Goal: Entertainment & Leisure: Consume media (video, audio)

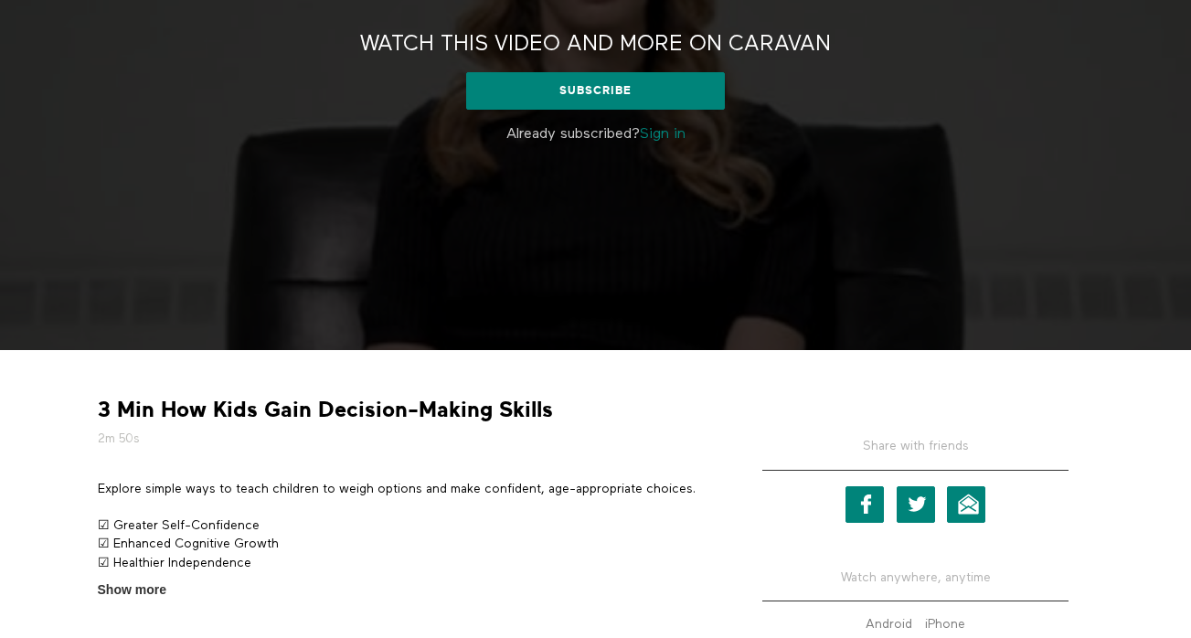
scroll to position [280, 0]
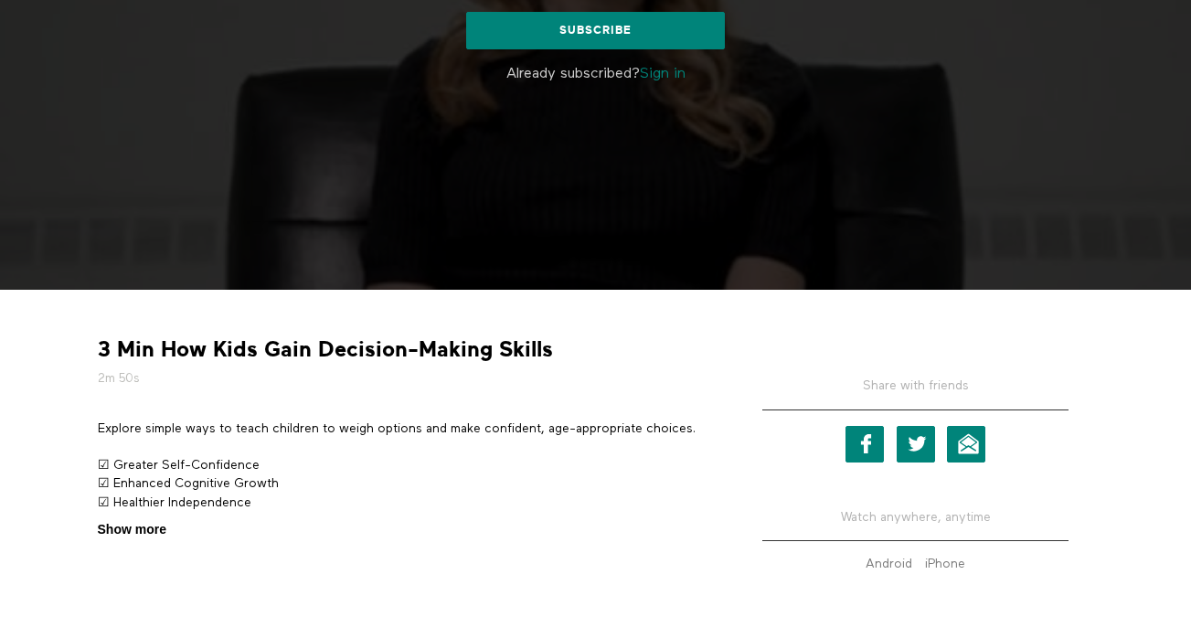
click at [142, 527] on span "Show more" at bounding box center [132, 529] width 69 height 19
click at [0, 0] on input "Show more Show less" at bounding box center [0, 0] width 0 height 0
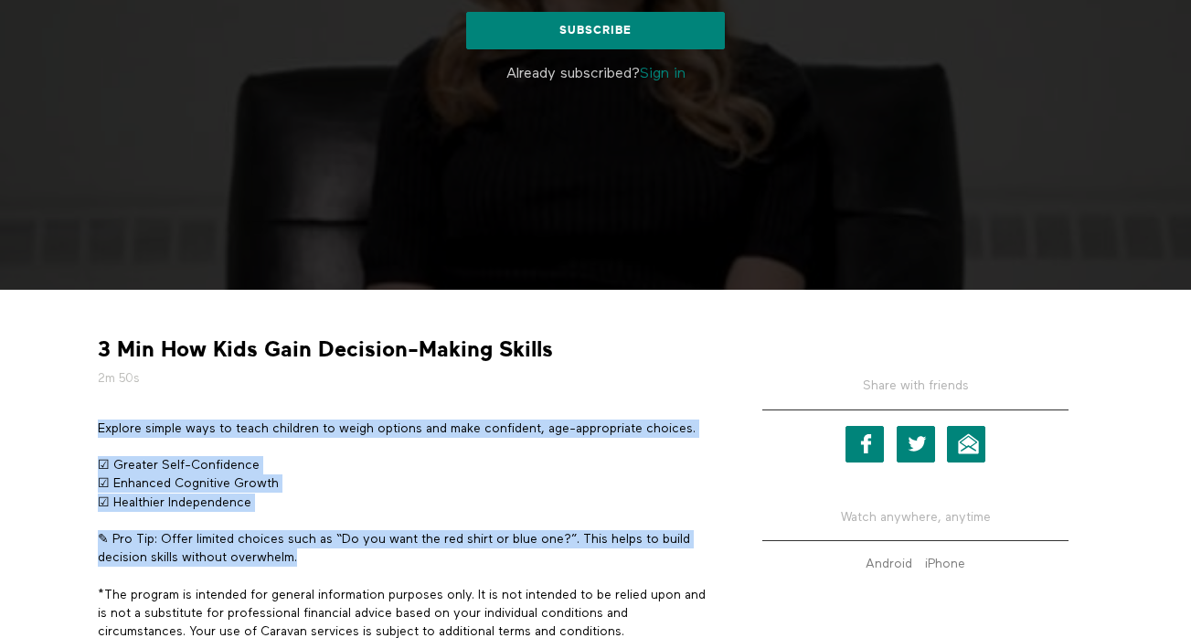
drag, startPoint x: 326, startPoint y: 559, endPoint x: 98, endPoint y: 433, distance: 261.0
click at [98, 433] on div "Explore simple ways to teach children to weigh options and make confident, age-…" at bounding box center [404, 540] width 612 height 240
copy div "Explore simple ways to teach children to weigh options and make confident, age-…"
